Goal: Information Seeking & Learning: Learn about a topic

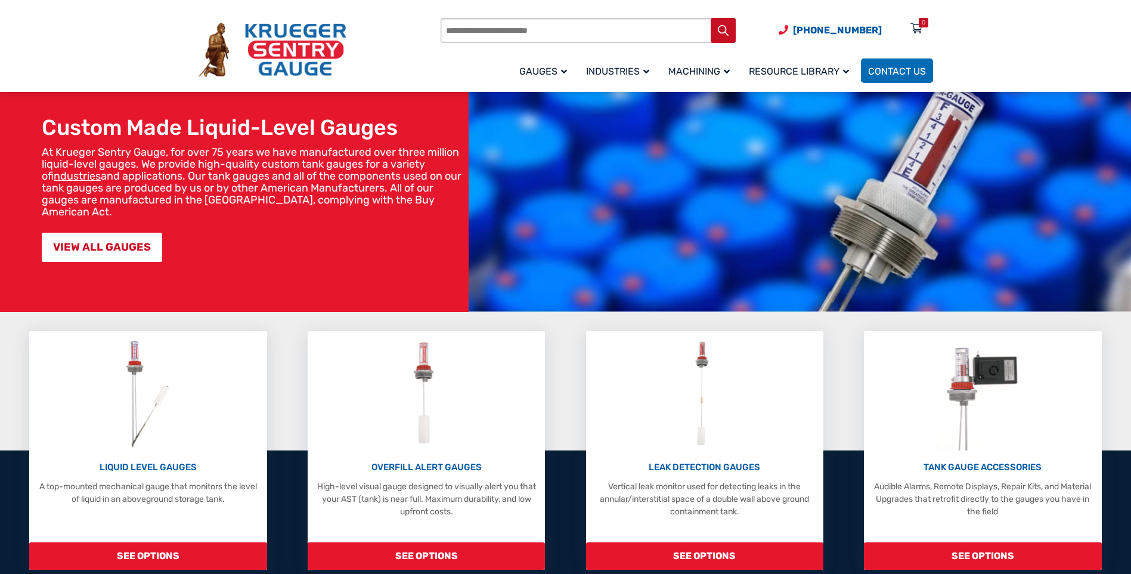
scroll to position [179, 0]
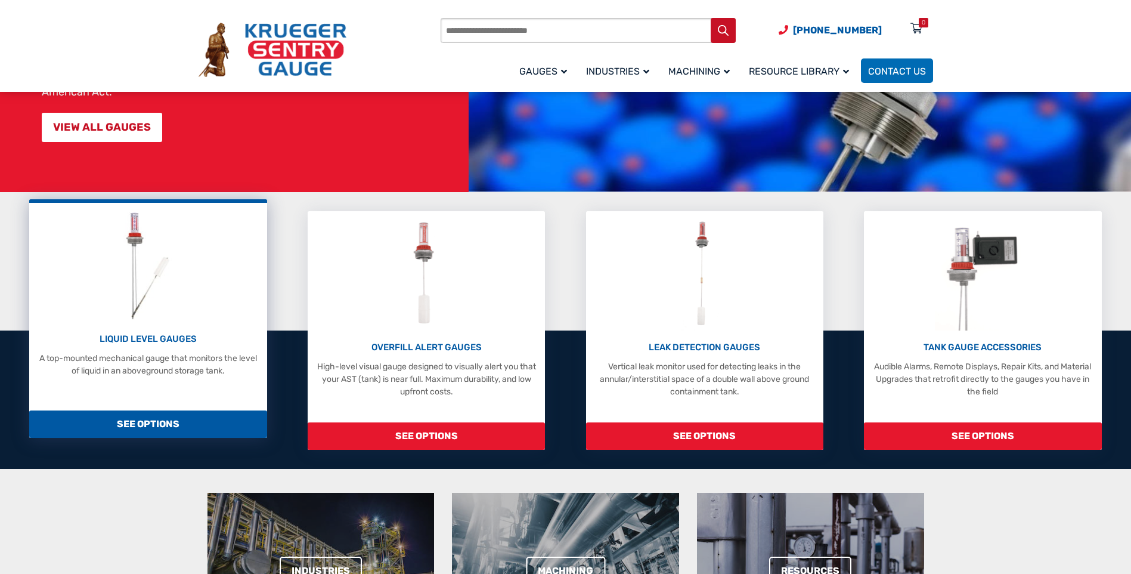
click at [162, 290] on img at bounding box center [147, 265] width 63 height 113
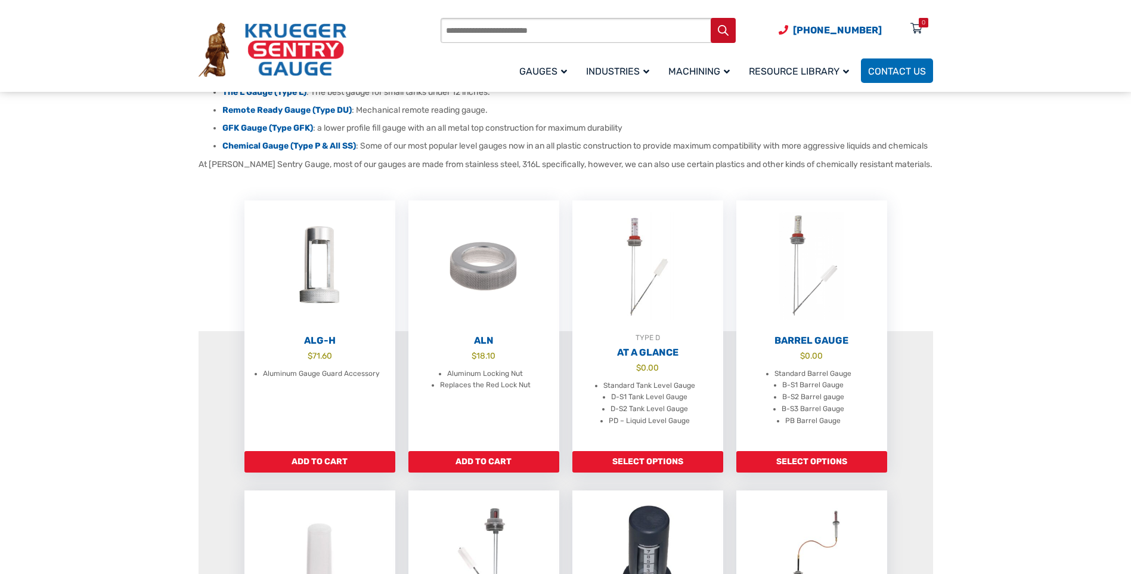
scroll to position [238, 0]
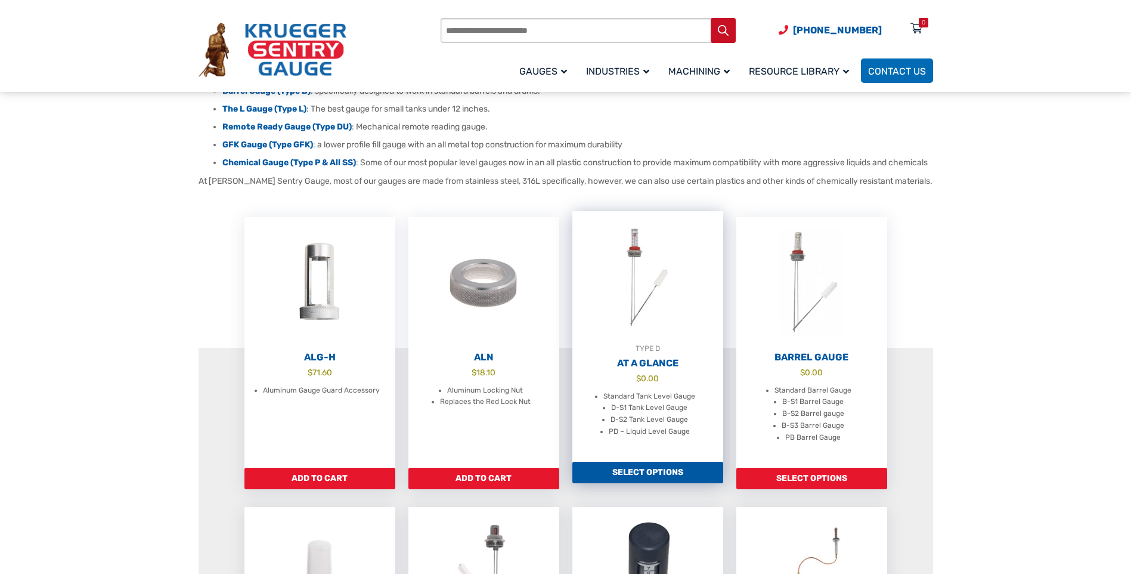
click at [655, 369] on h2 "At A Glance" at bounding box center [647, 363] width 151 height 12
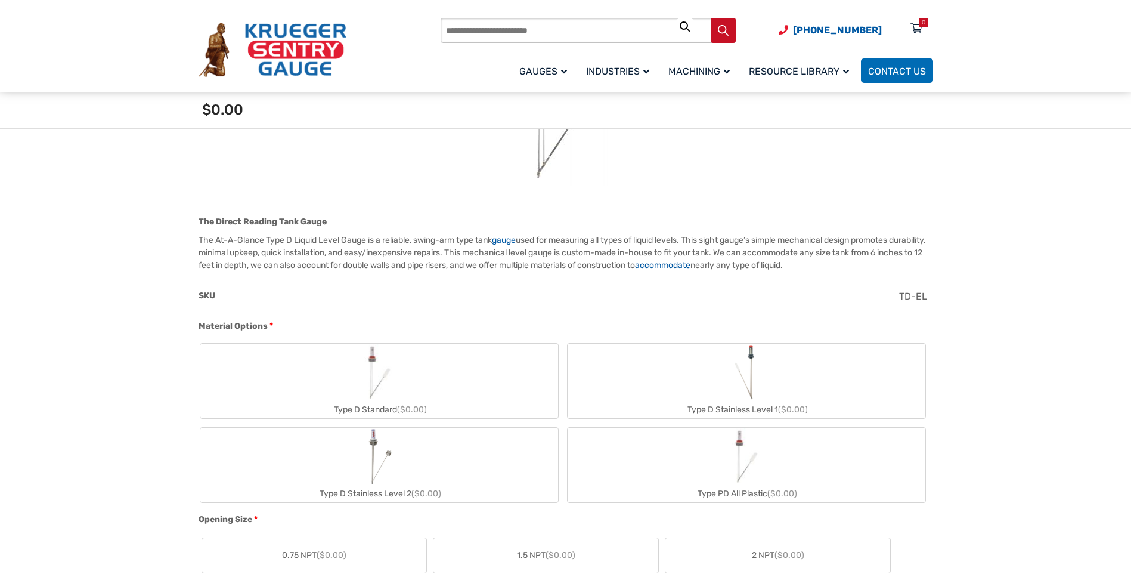
scroll to position [238, 0]
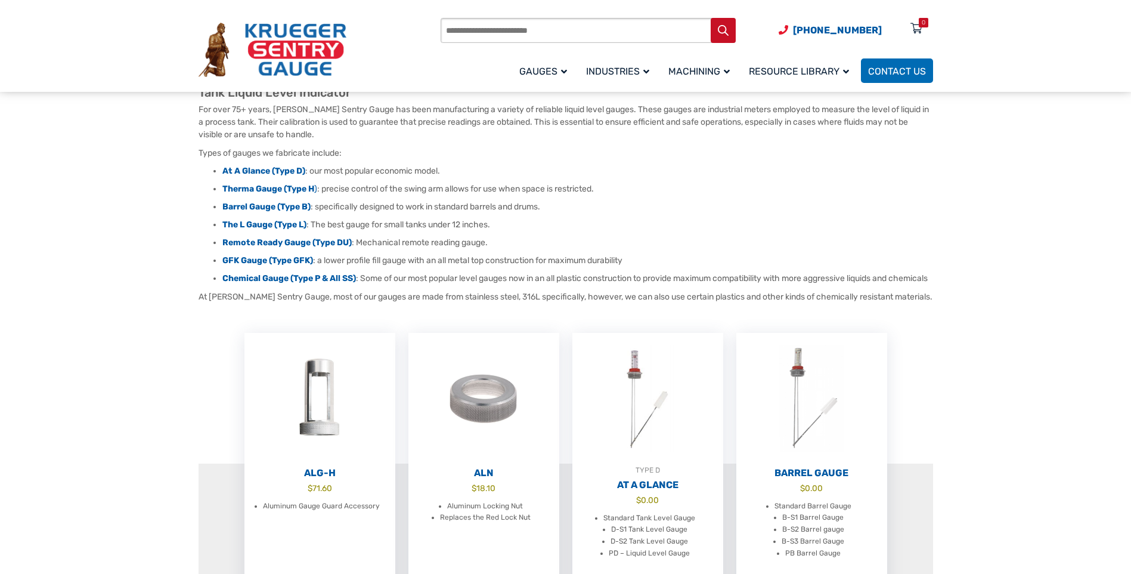
scroll to position [60, 0]
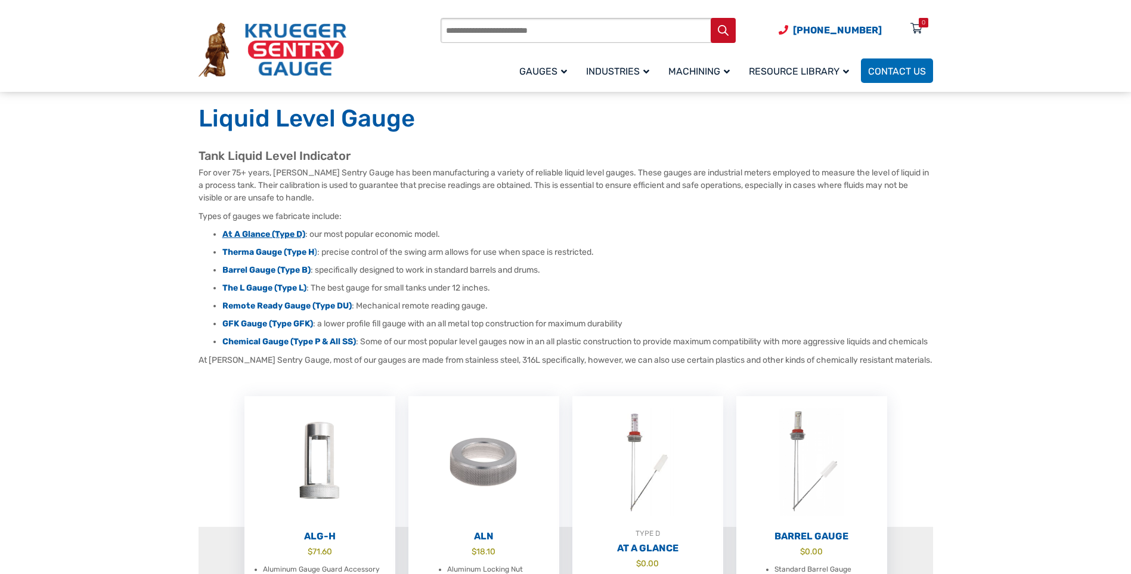
click at [243, 231] on strong "At A Glance (Type D)" at bounding box center [263, 234] width 83 height 10
